Goal: Transaction & Acquisition: Purchase product/service

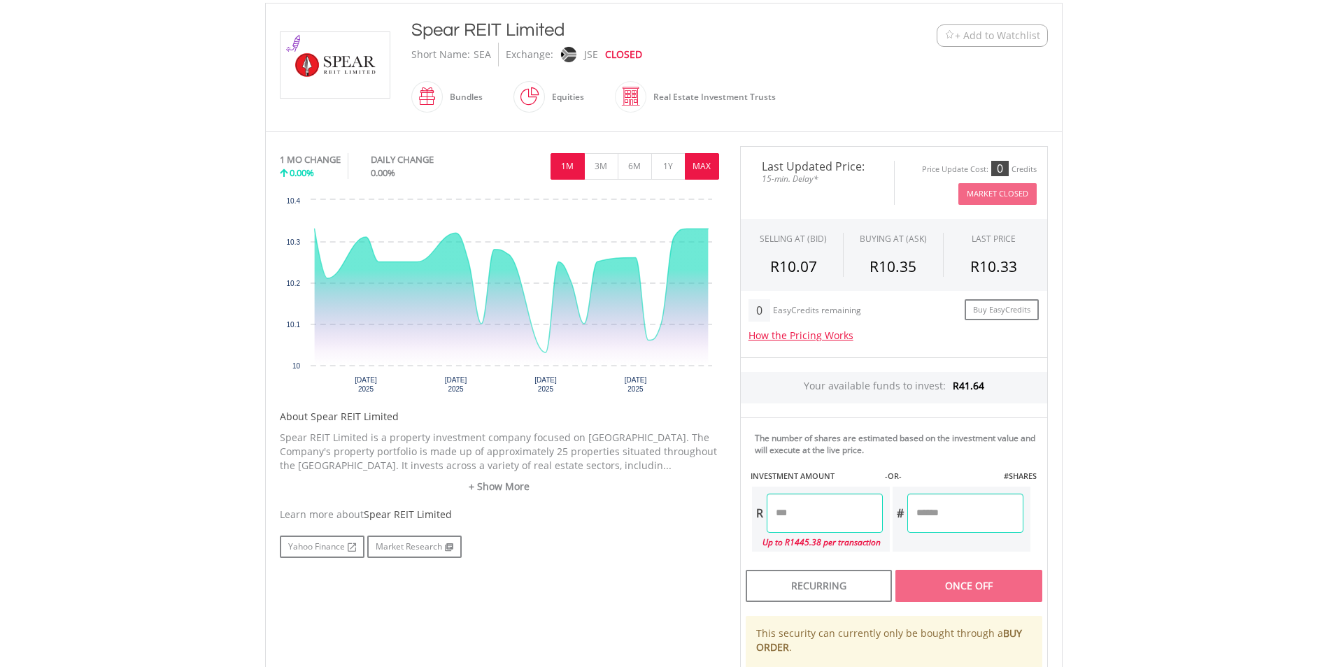
scroll to position [350, 0]
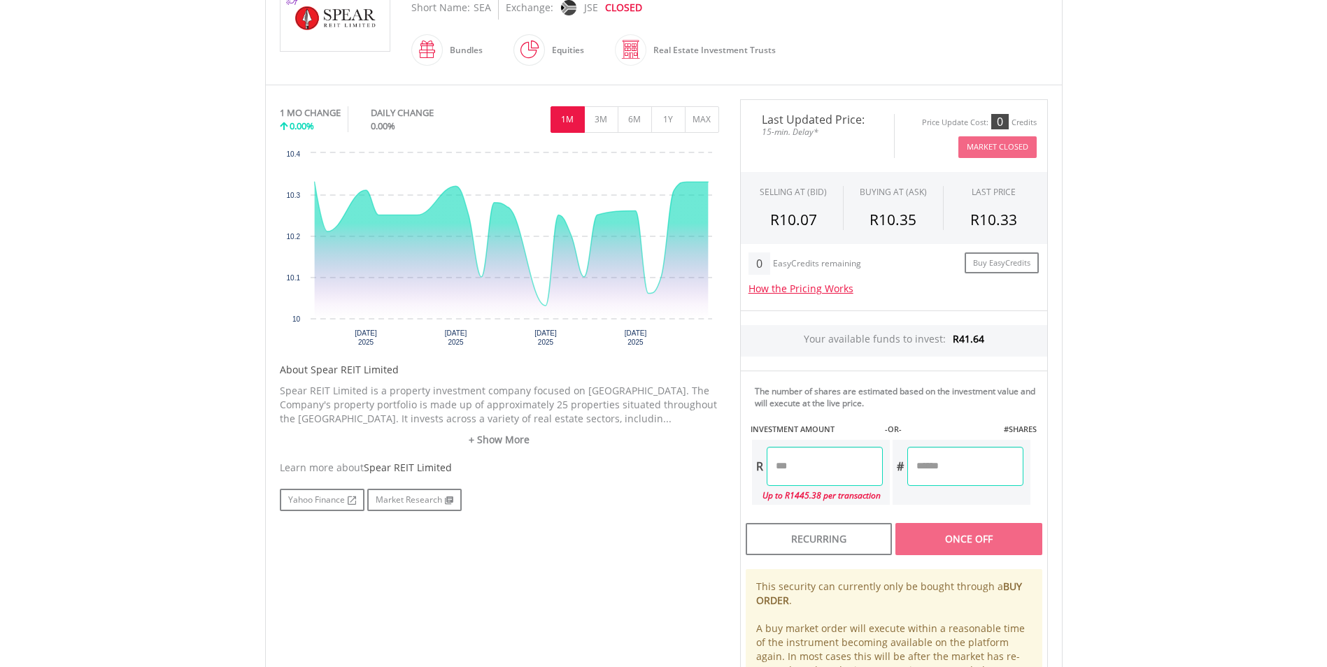
click at [939, 465] on input "number" at bounding box center [965, 466] width 116 height 39
click at [800, 483] on input "number" at bounding box center [825, 466] width 116 height 39
click at [949, 476] on input "number" at bounding box center [965, 466] width 116 height 39
type input "*****"
type input "*********"
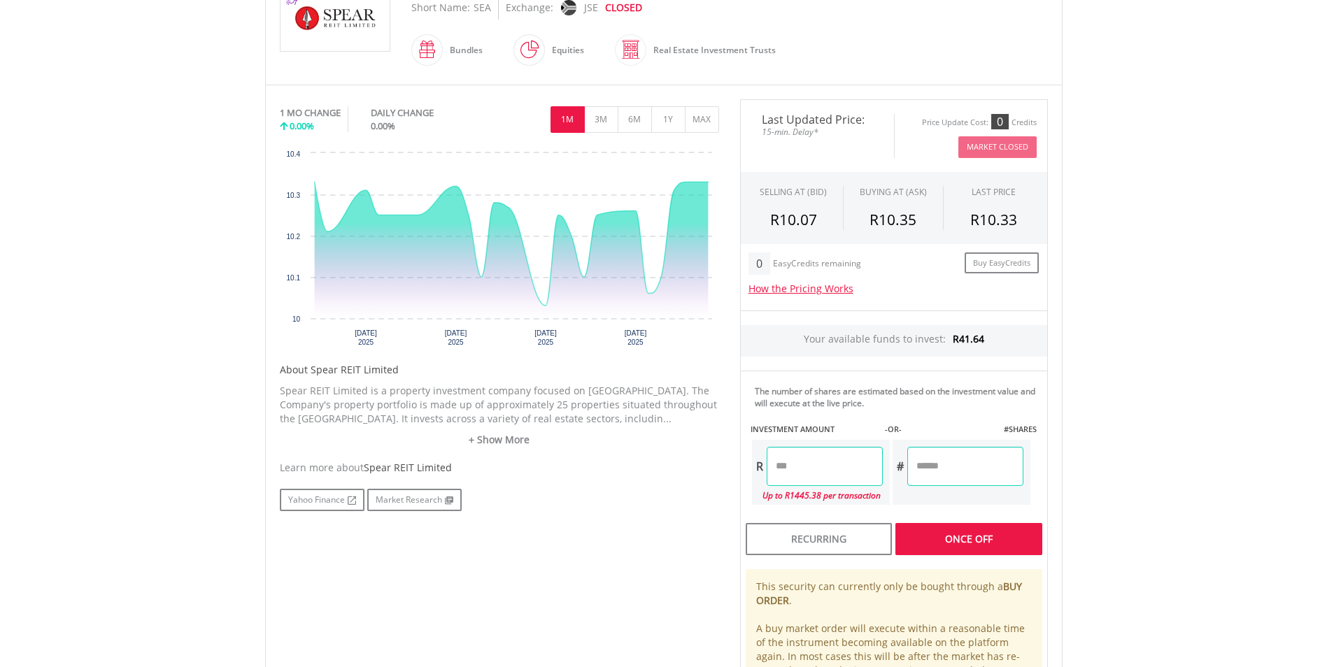
click at [1146, 476] on body "My Investments Invest Now New Listings Sell My Recurring Investments Pending Or…" at bounding box center [663, 321] width 1327 height 1342
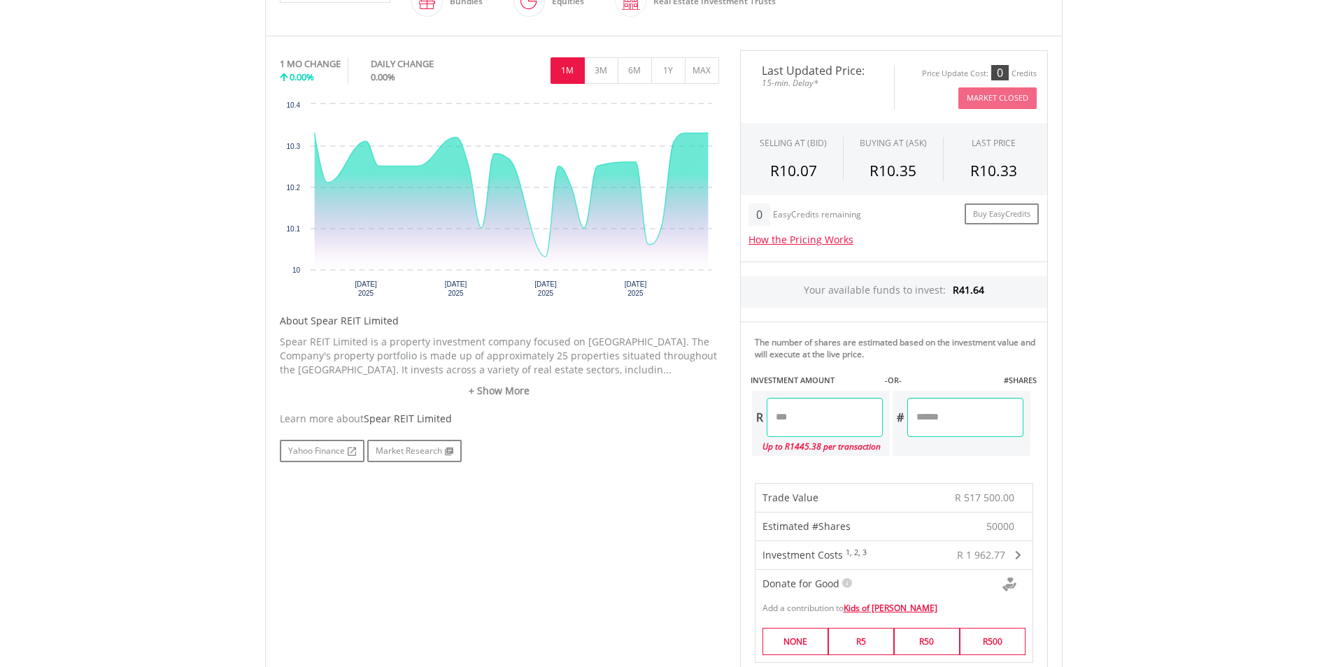
scroll to position [398, 0]
click at [980, 550] on span "R 1 962.77" at bounding box center [981, 555] width 48 height 13
click at [969, 555] on span "R 1 962.77" at bounding box center [979, 554] width 48 height 13
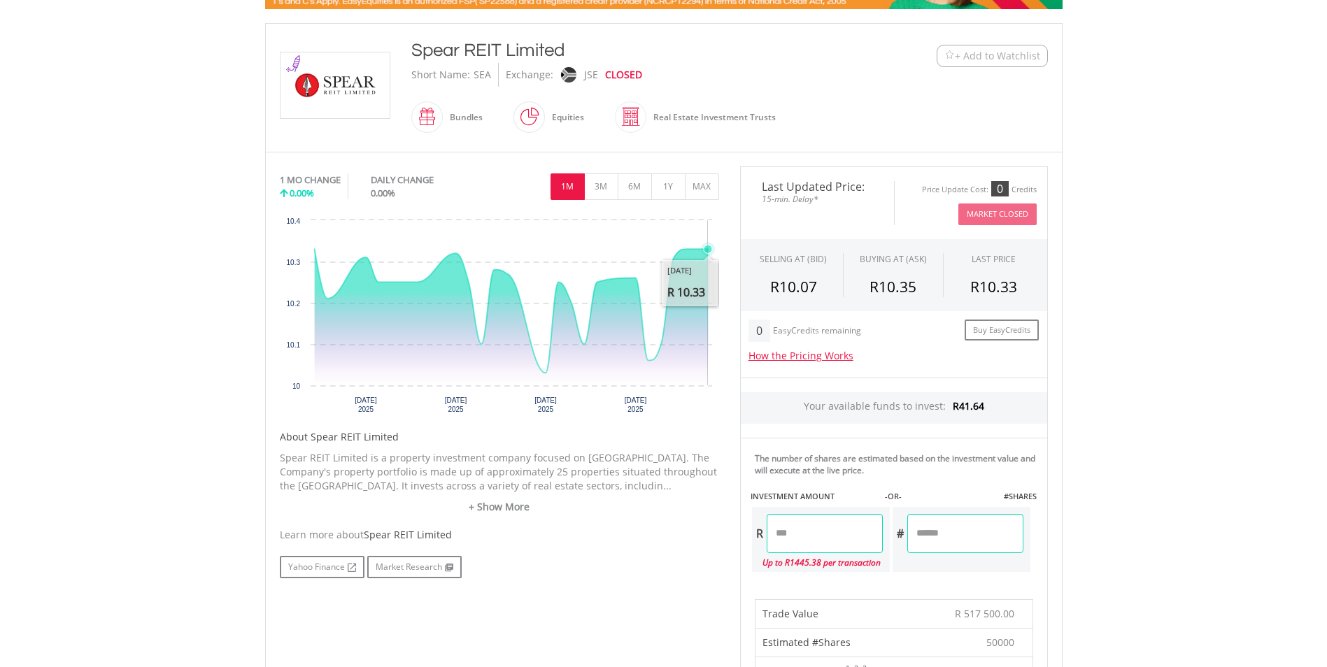
scroll to position [282, 0]
click at [488, 510] on link "+ Show More" at bounding box center [499, 508] width 439 height 14
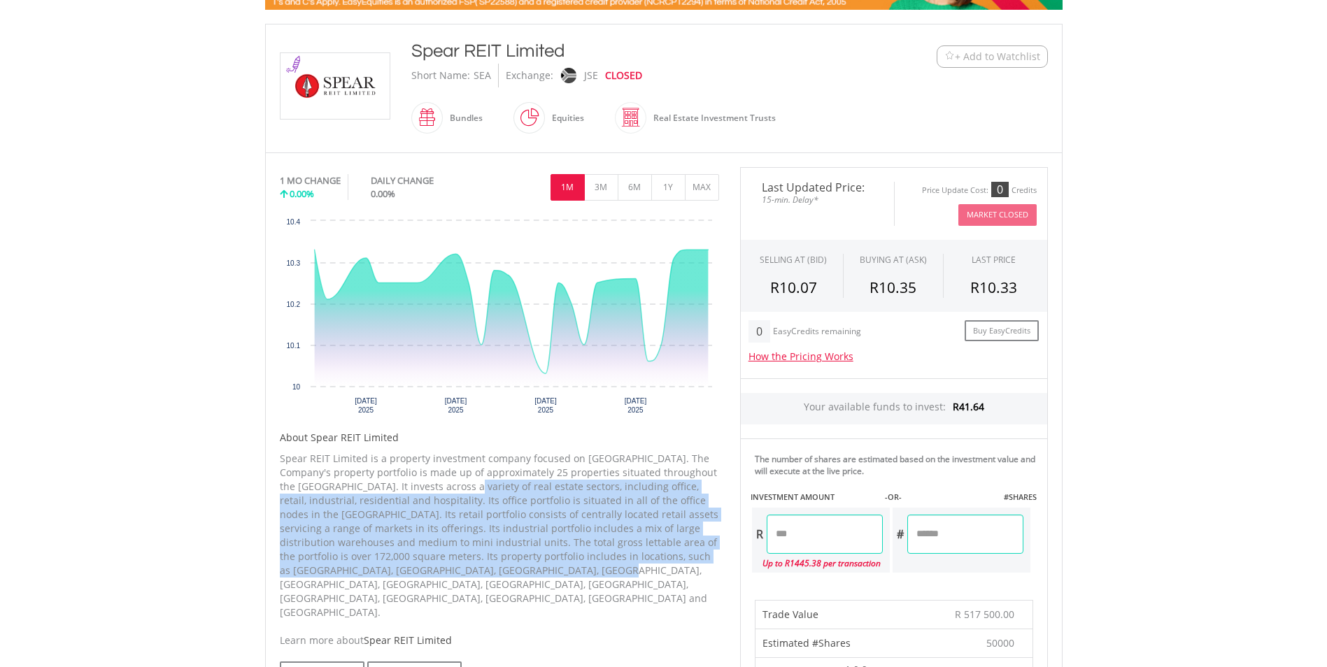
drag, startPoint x: 428, startPoint y: 489, endPoint x: 492, endPoint y: 575, distance: 107.0
click at [492, 575] on p "Spear REIT Limited is a property investment company focused on [GEOGRAPHIC_DATA…" at bounding box center [499, 536] width 439 height 168
click at [485, 574] on p "Spear REIT Limited is a property investment company focused on [GEOGRAPHIC_DATA…" at bounding box center [499, 536] width 439 height 168
